Goal: Transaction & Acquisition: Subscribe to service/newsletter

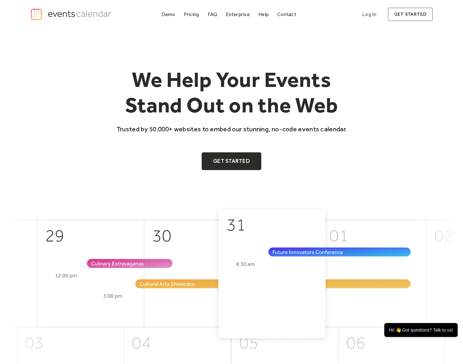
click at [407, 93] on div "We Help Your Events Stand Out on the Web Trusted by 50,000+ websites to embed o…" at bounding box center [231, 118] width 403 height 103
click at [446, 124] on div "We Help Your Events Stand Out on the Web Trusted by 50,000+ websites to embed o…" at bounding box center [231, 117] width 463 height 176
click at [197, 16] on div "Pricing" at bounding box center [191, 14] width 15 height 3
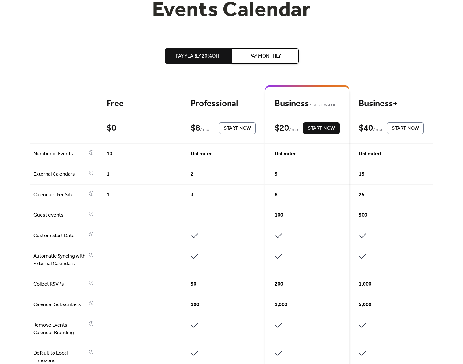
scroll to position [126, 0]
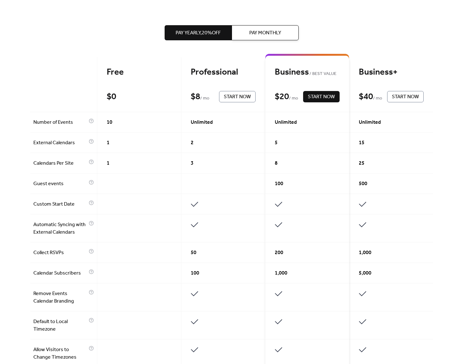
click at [207, 31] on span "Pay Yearly, 20% off" at bounding box center [198, 33] width 45 height 8
click at [455, 99] on div "Get the best of your Events Calendar Pay Yearly, 20% off Pay Monthly Free $ 0 S…" at bounding box center [231, 265] width 463 height 725
drag, startPoint x: 423, startPoint y: 19, endPoint x: 416, endPoint y: 10, distance: 11.2
click at [423, 19] on div "Pay Yearly, 20% off Pay Monthly Free $ 0 Start Now Professional $ 8 / mo Start …" at bounding box center [231, 281] width 403 height 579
